Goal: Task Accomplishment & Management: Use online tool/utility

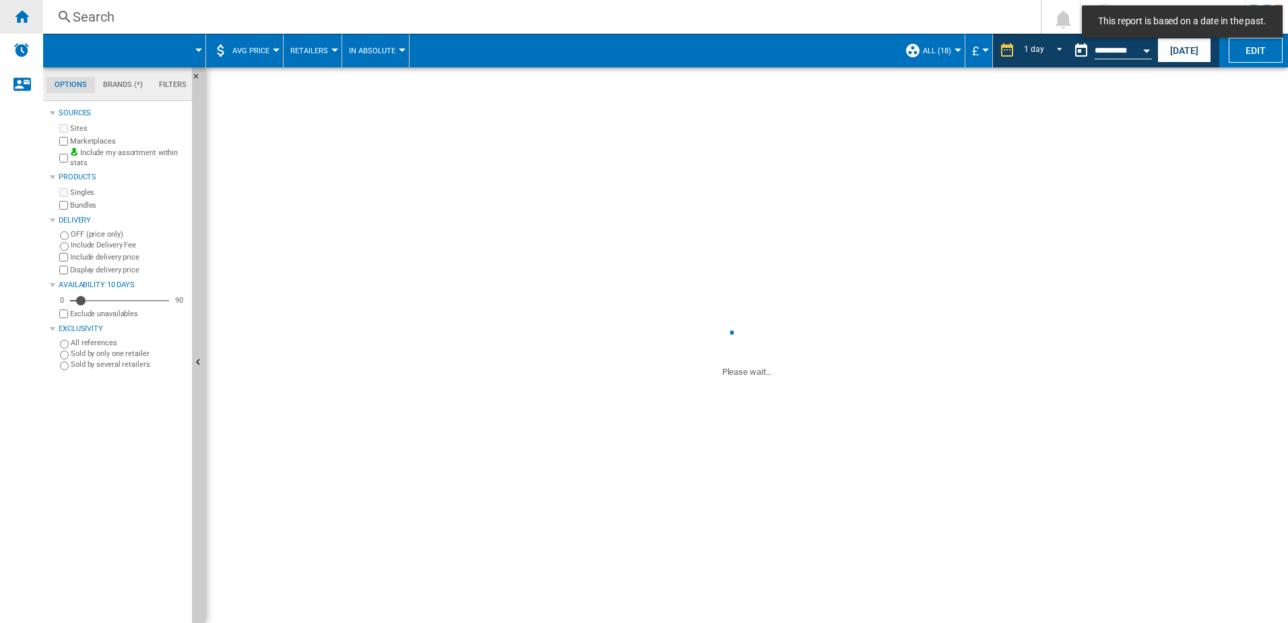
click at [26, 19] on ng-md-icon "Home" at bounding box center [21, 16] width 16 height 16
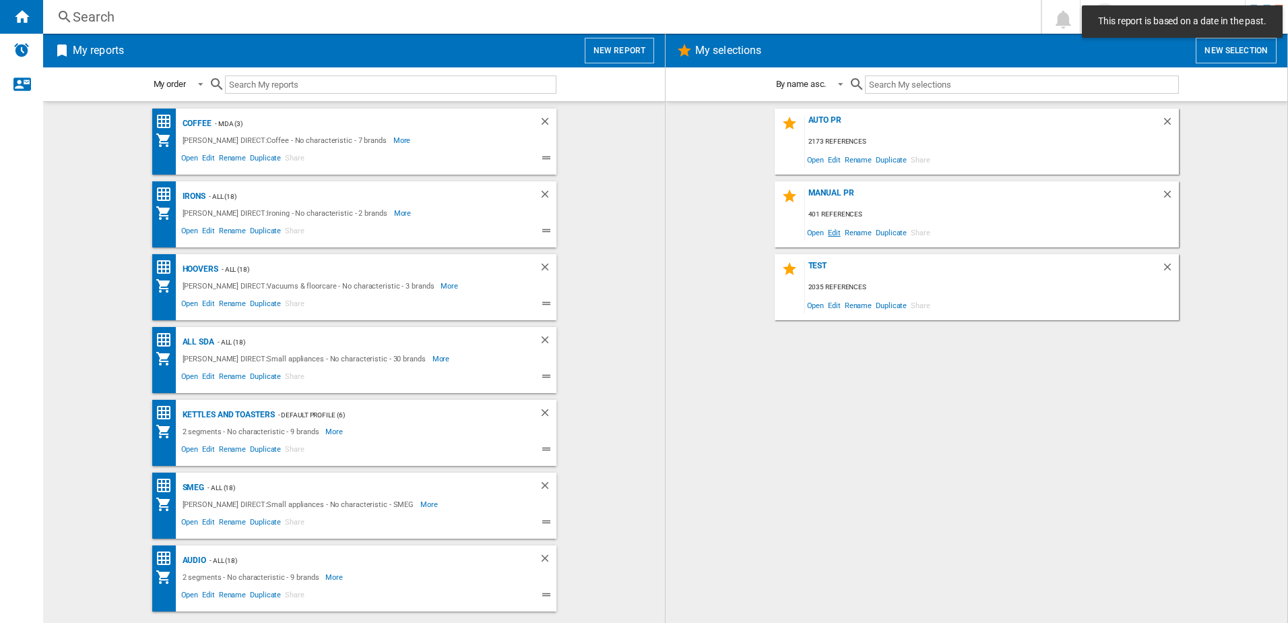
click at [832, 237] on span "Edit" at bounding box center [834, 232] width 17 height 18
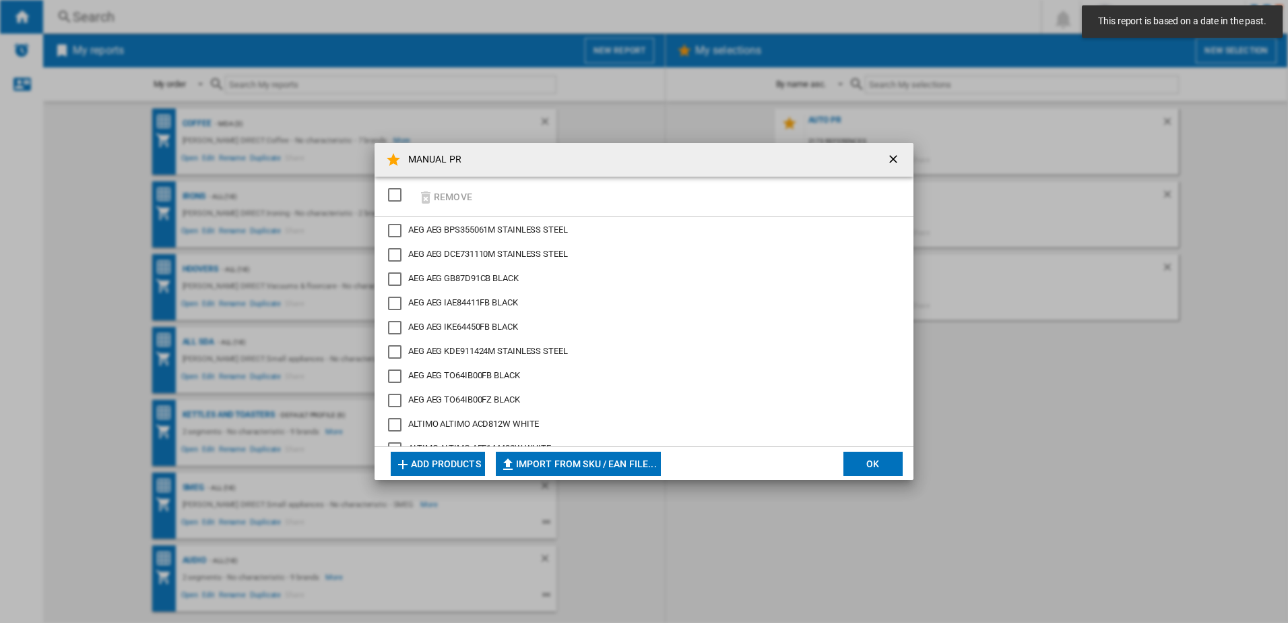
click at [400, 193] on div "SELECTIONS.EDITION_POPUP.SELECT_DESELECT" at bounding box center [394, 194] width 13 height 13
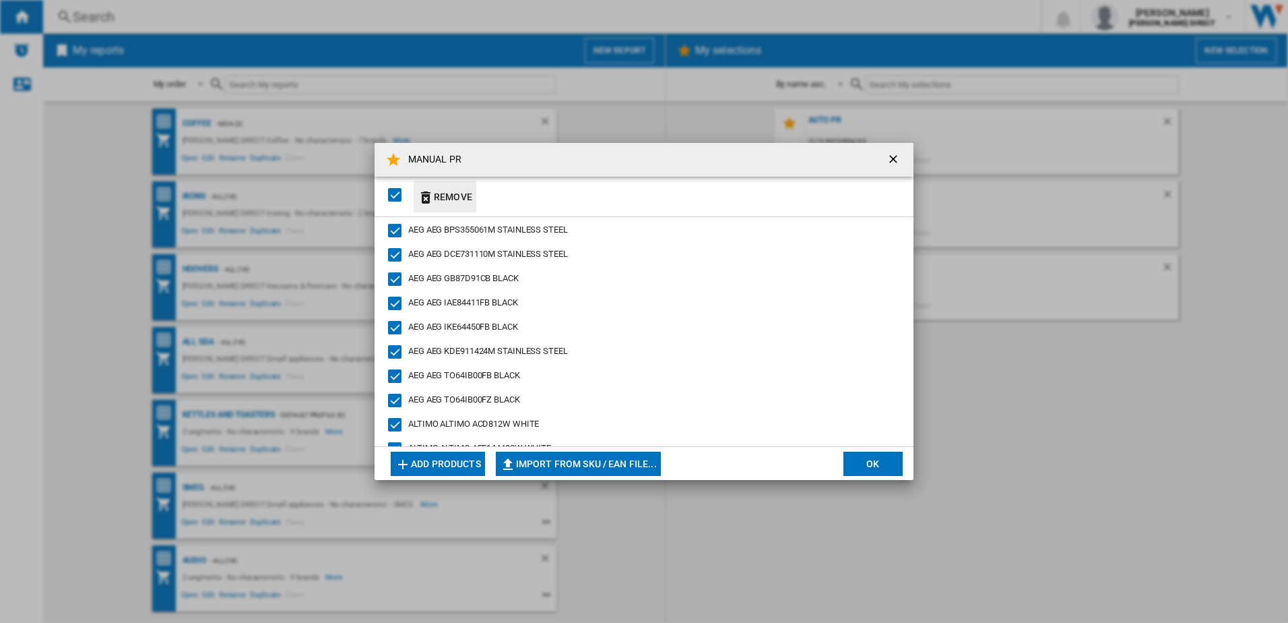
click at [451, 195] on button "Remove" at bounding box center [445, 197] width 63 height 32
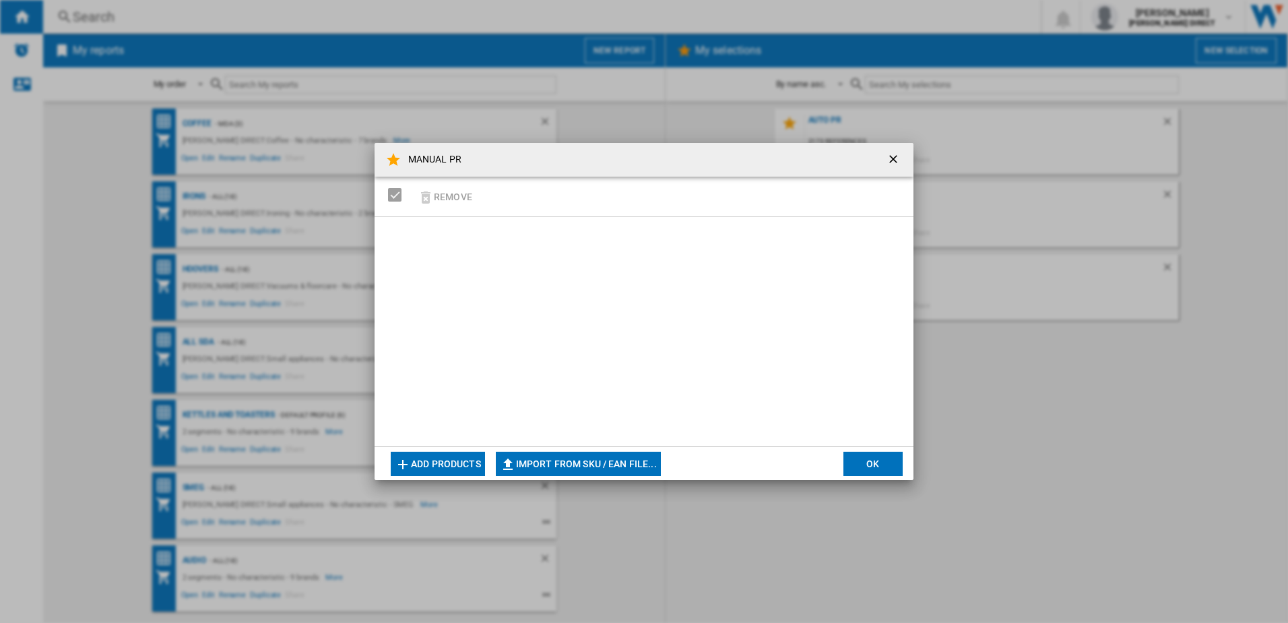
click at [596, 470] on button "Import from SKU / EAN file..." at bounding box center [578, 463] width 165 height 24
type input "**********"
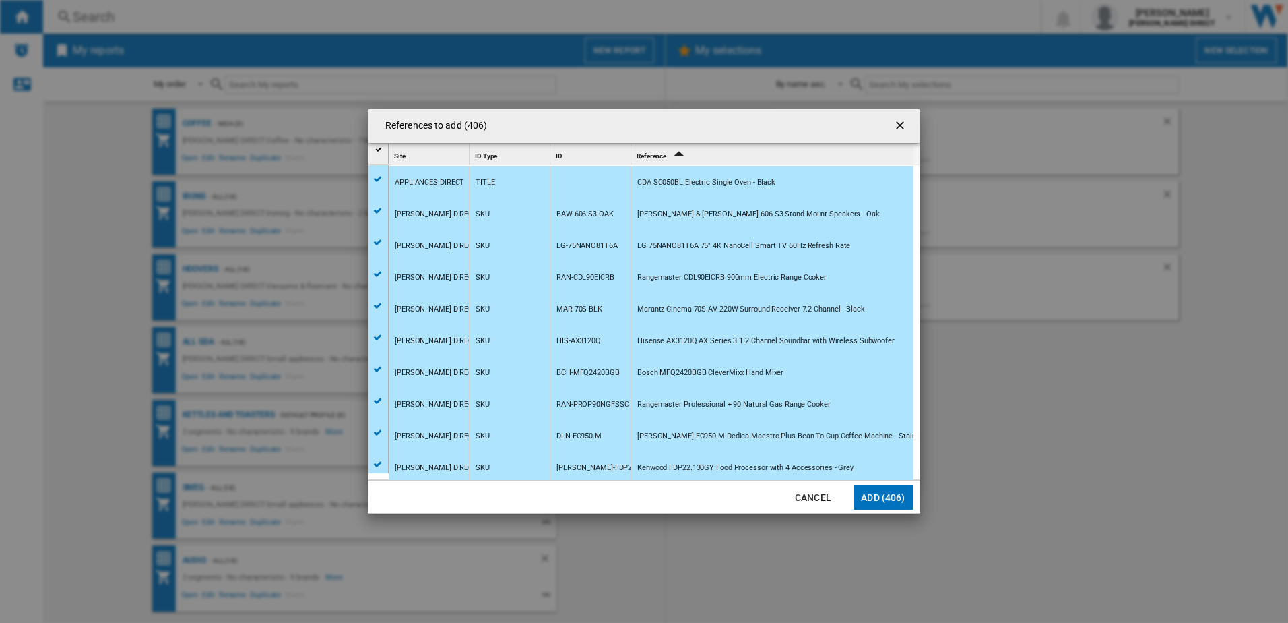
click at [871, 495] on button "Add (406)" at bounding box center [883, 497] width 59 height 24
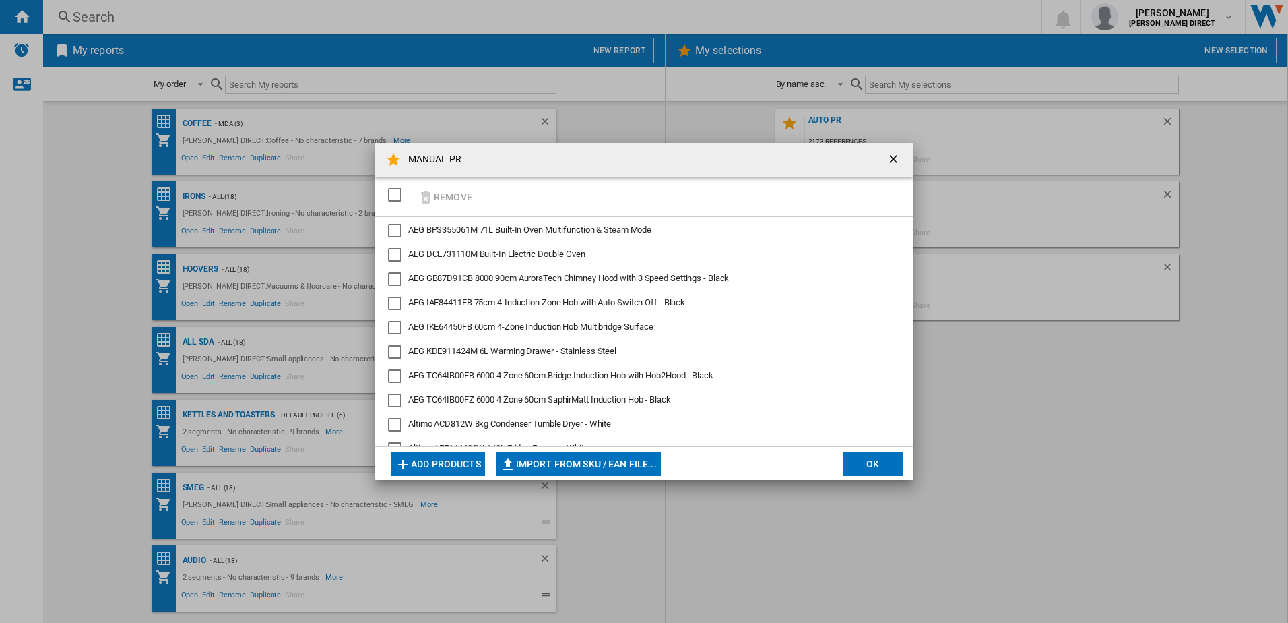
click at [863, 466] on button "OK" at bounding box center [873, 463] width 59 height 24
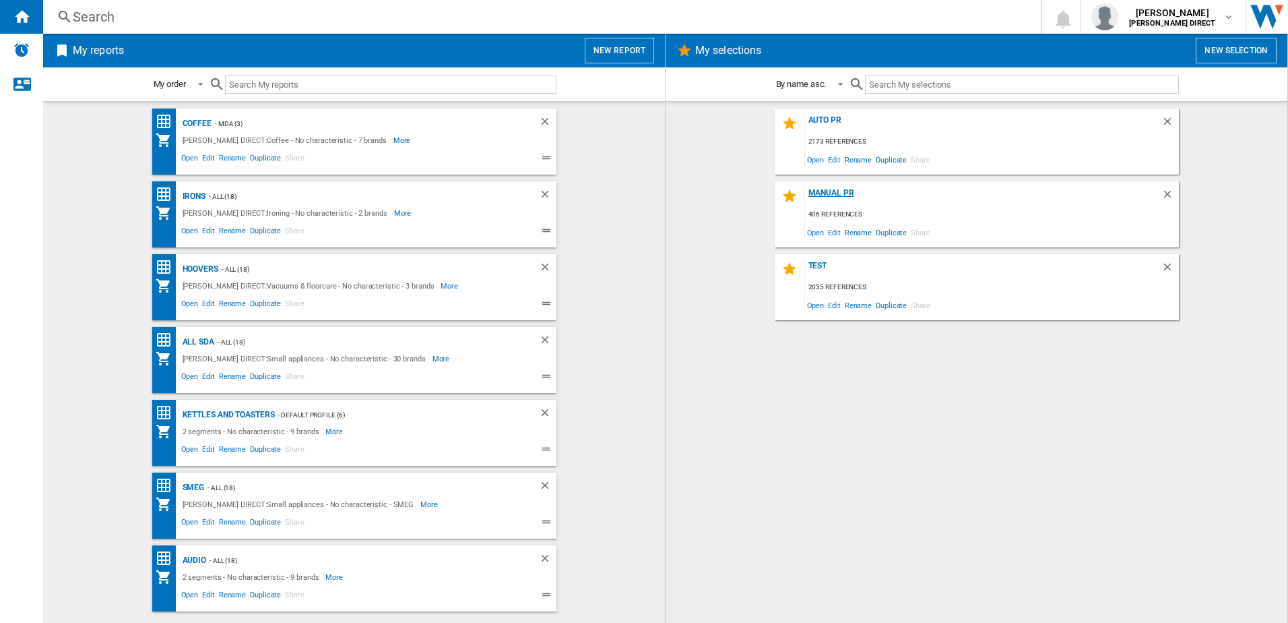
click at [842, 194] on div "MANUAL PR" at bounding box center [983, 197] width 356 height 18
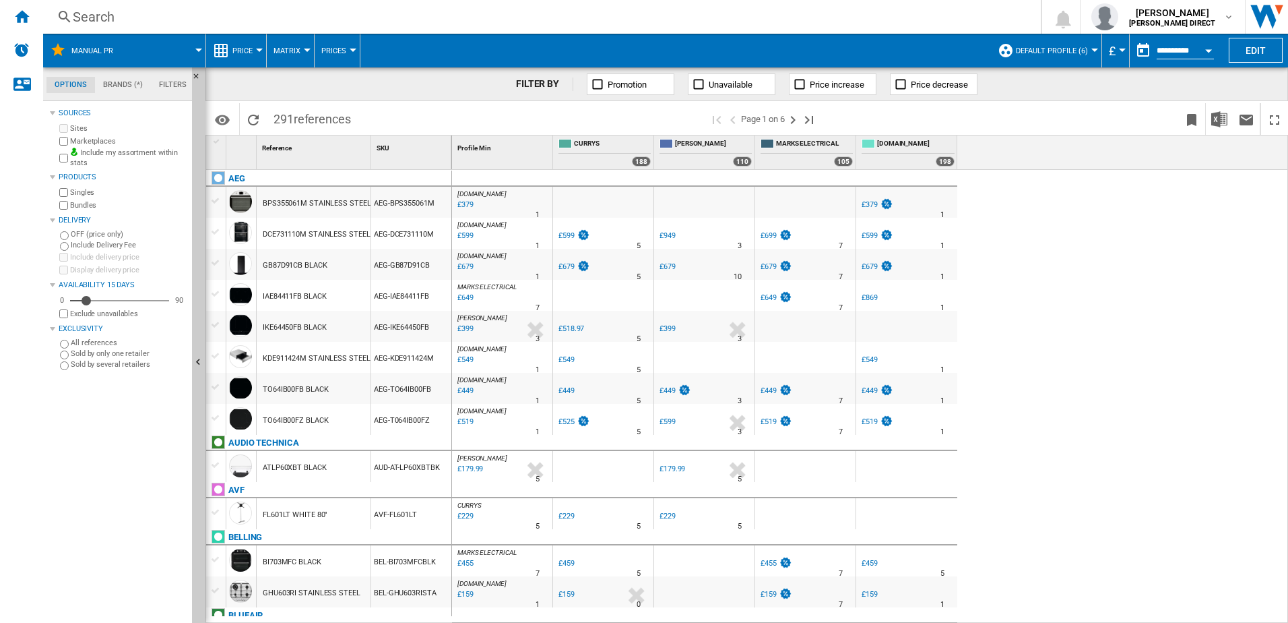
click at [70, 210] on label "Bundles" at bounding box center [128, 205] width 117 height 10
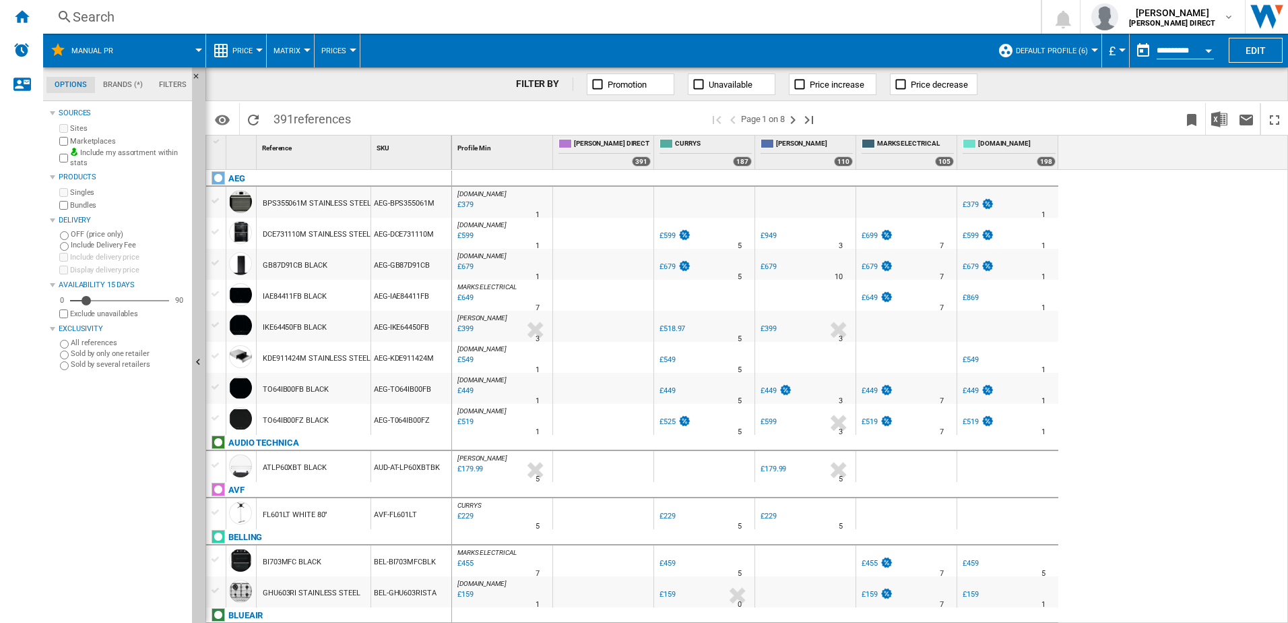
click at [1038, 45] on button "Default profile (6)" at bounding box center [1055, 51] width 79 height 34
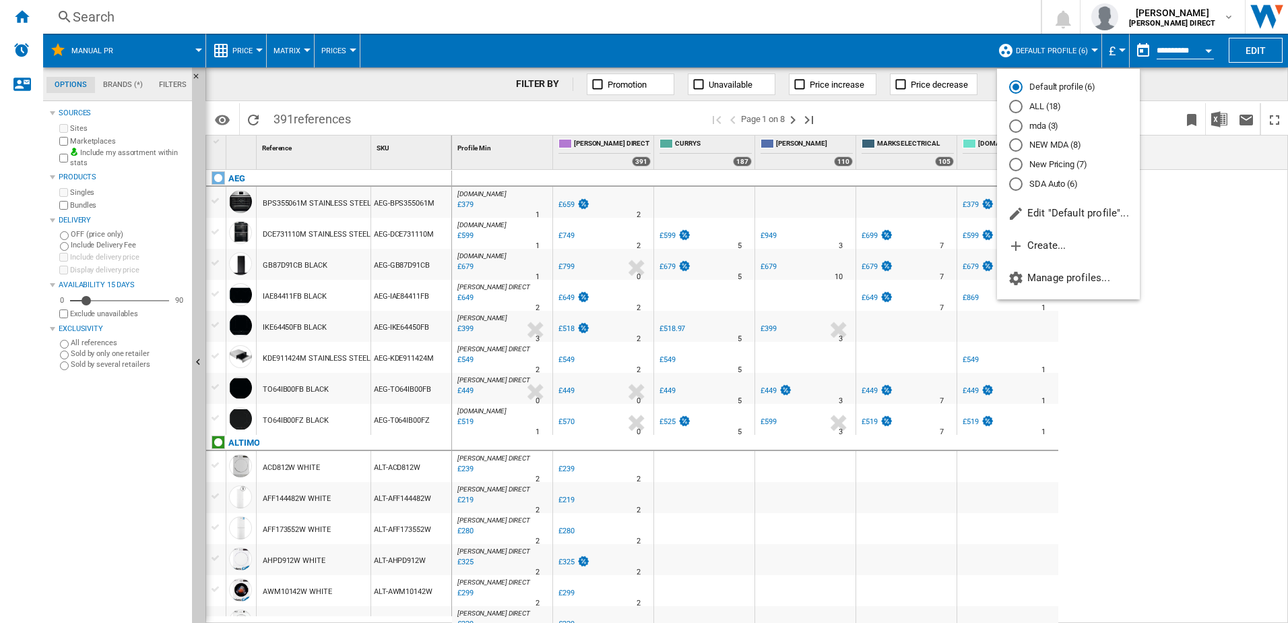
click at [1042, 169] on md-radio-button "New Pricing (7)" at bounding box center [1068, 164] width 119 height 13
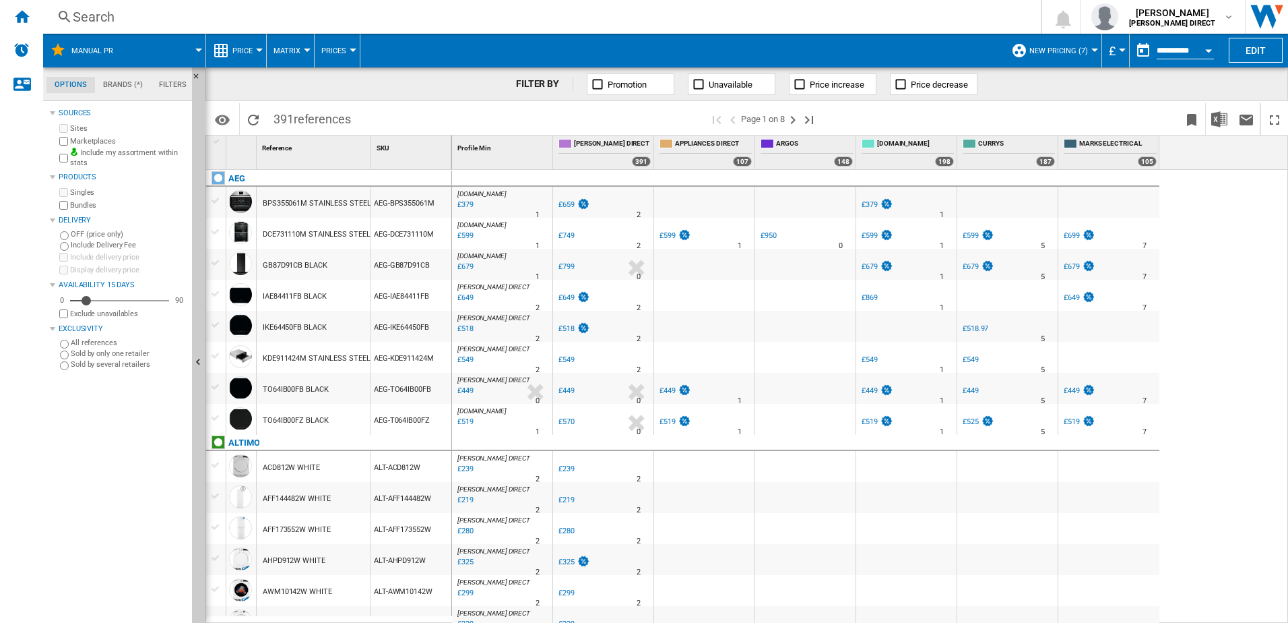
click at [287, 59] on button "Matrix" at bounding box center [291, 51] width 34 height 34
click at [294, 113] on span "Ranking" at bounding box center [295, 116] width 36 height 12
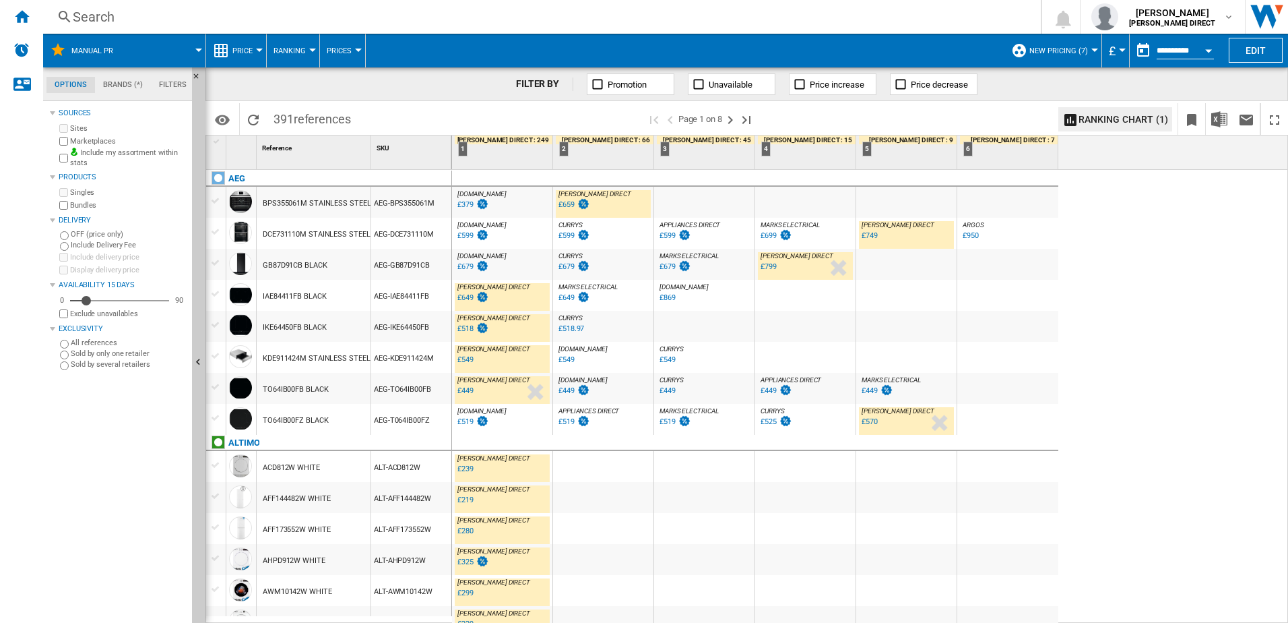
click at [510, 235] on div "[DOMAIN_NAME] : AO -20.0 % £599 % N/A [DOMAIN_NAME] : AO" at bounding box center [502, 236] width 95 height 31
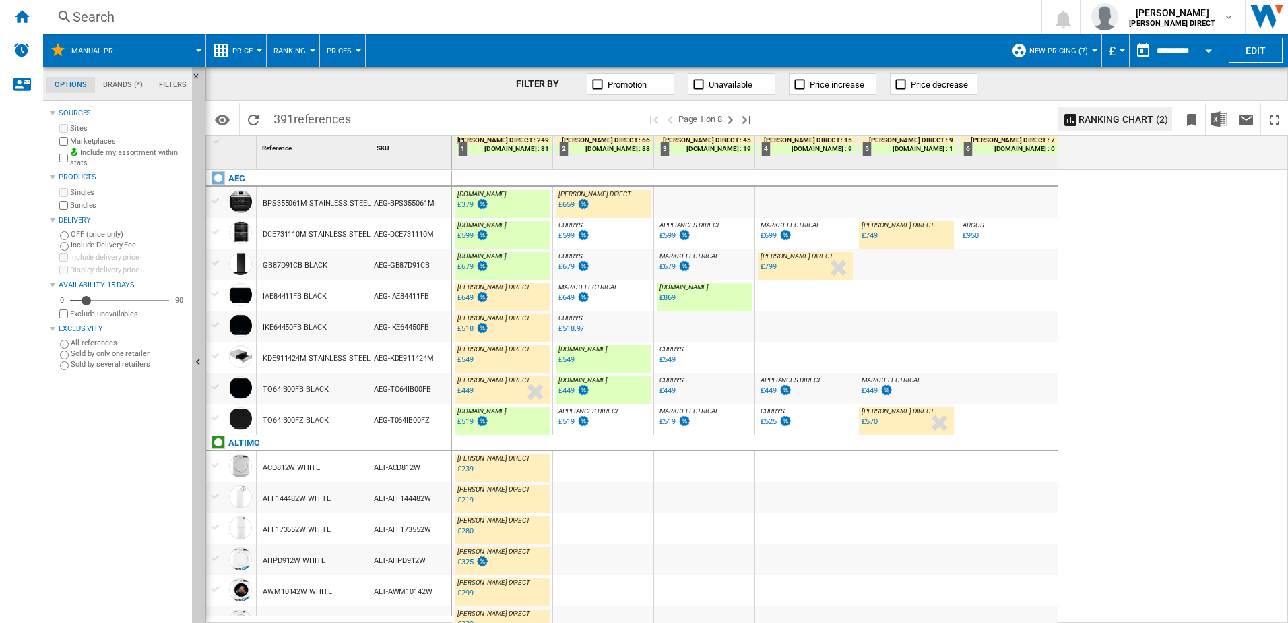
click at [609, 308] on div "MARKS ELECTRICAL : MARKS ELECTRICAL 0.0 % £649 % N/A MARKS ELECTRICAL : MARKS E…" at bounding box center [603, 298] width 95 height 31
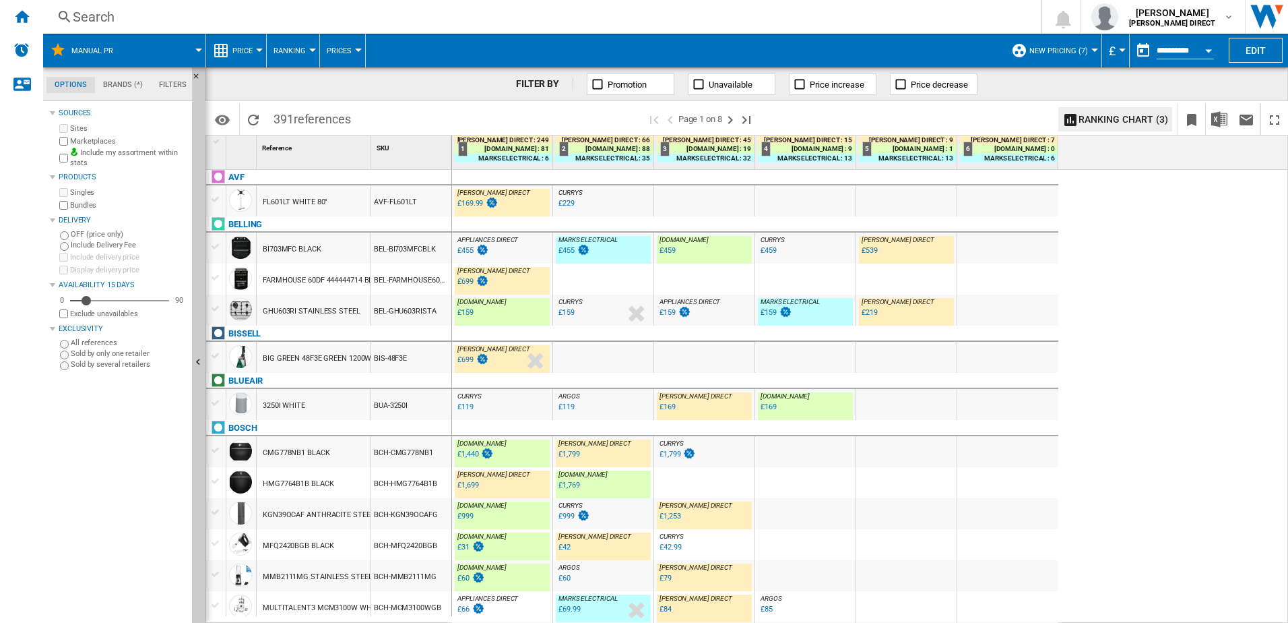
scroll to position [1239, 0]
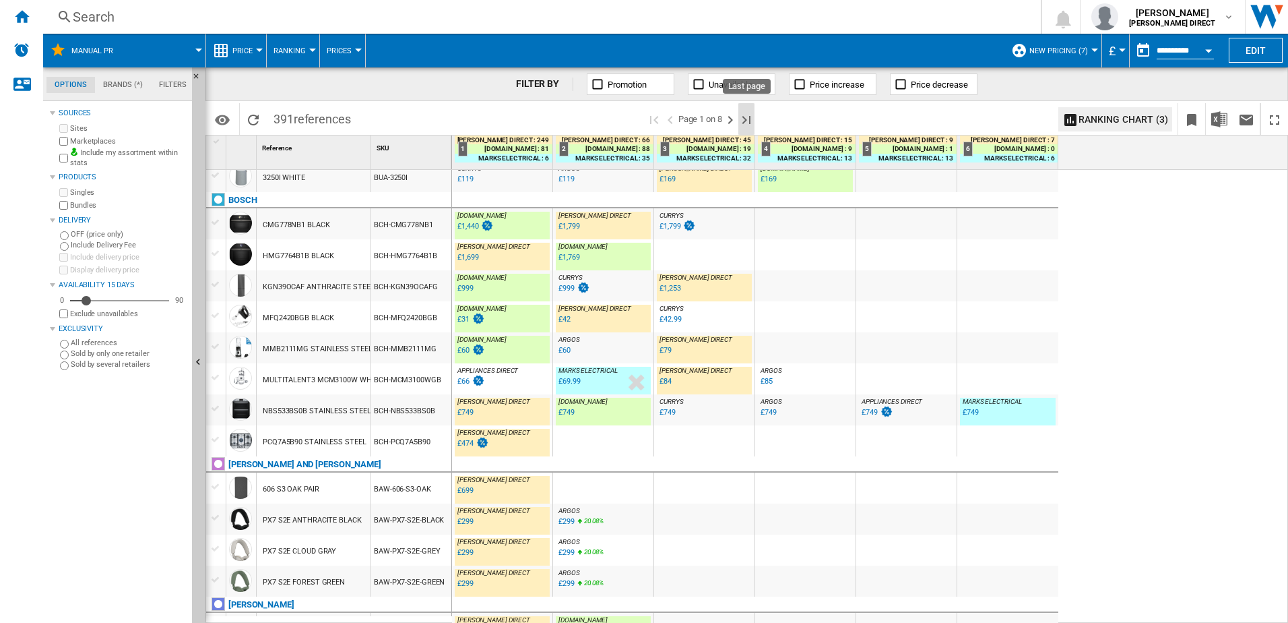
click at [747, 118] on ng-md-icon "Last page" at bounding box center [747, 120] width 16 height 16
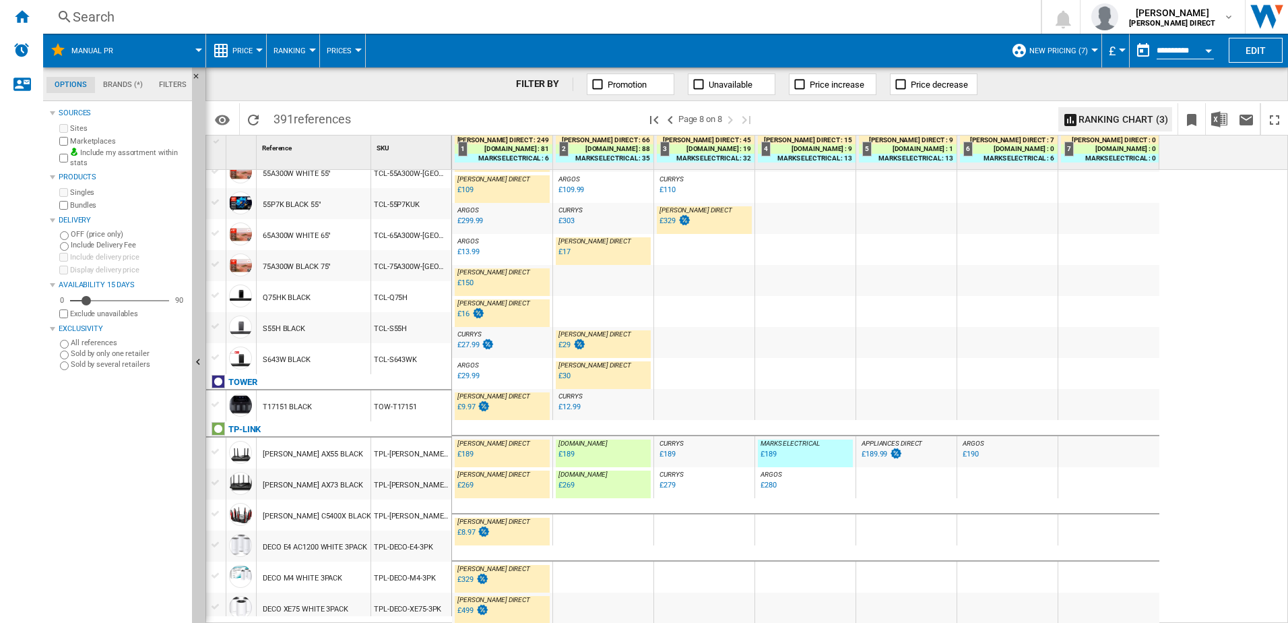
scroll to position [996, 0]
